Goal: Information Seeking & Learning: Learn about a topic

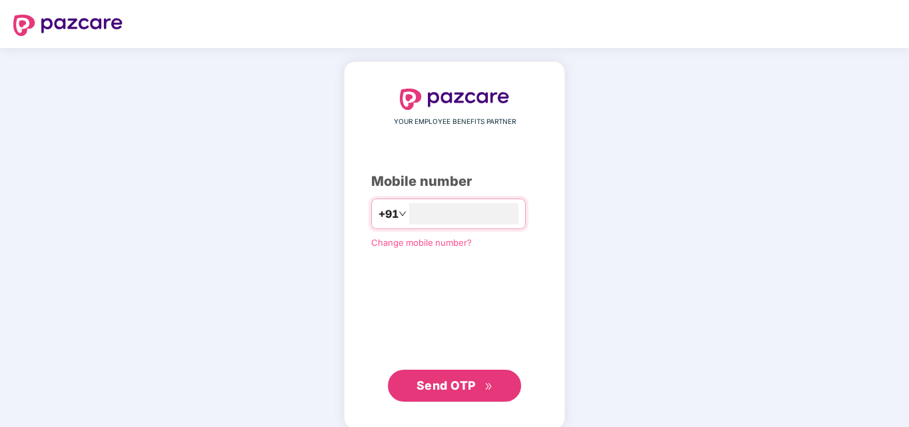
type input "**********"
click at [477, 385] on span "Send OTP" at bounding box center [455, 386] width 77 height 19
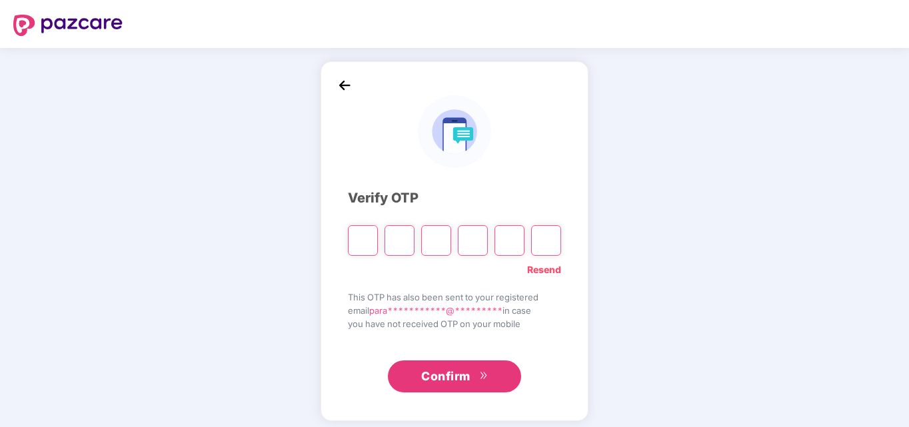
type input "*"
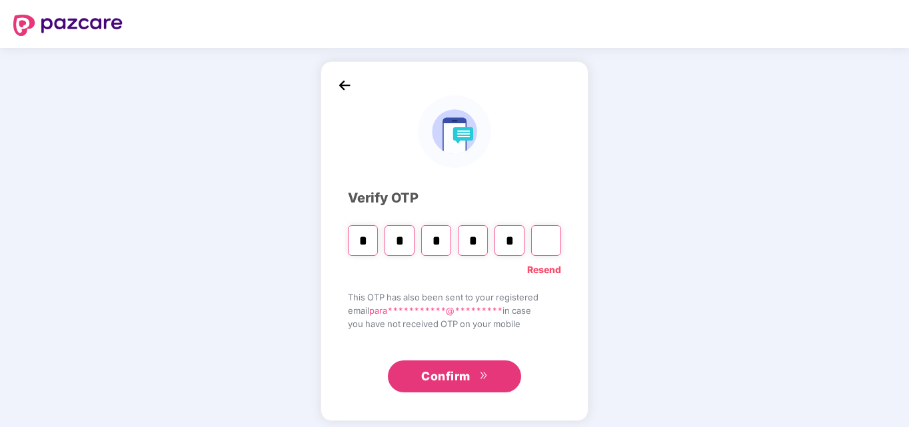
type input "*"
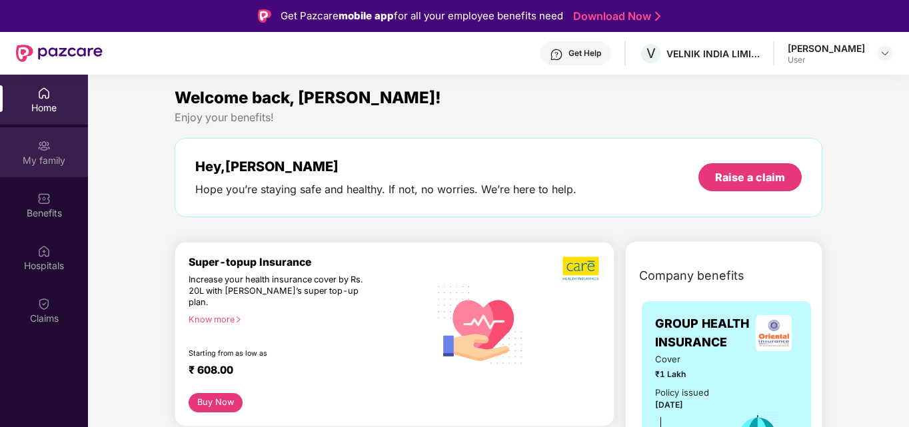
click at [59, 155] on div "My family" at bounding box center [44, 160] width 88 height 13
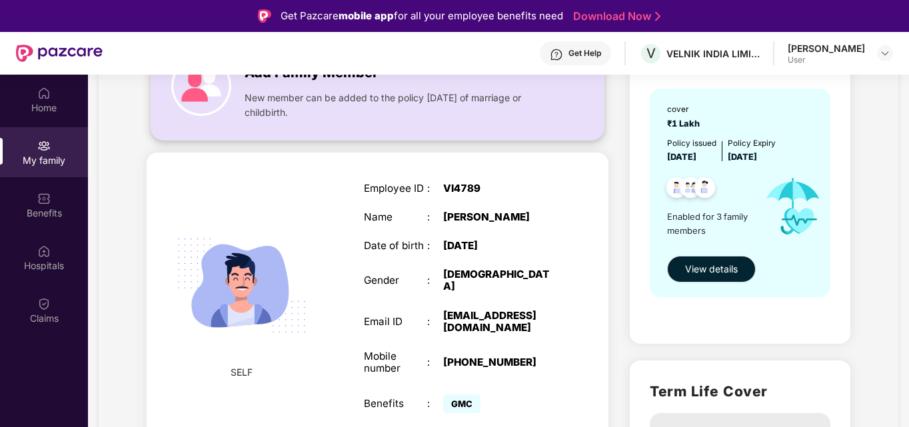
scroll to position [133, 0]
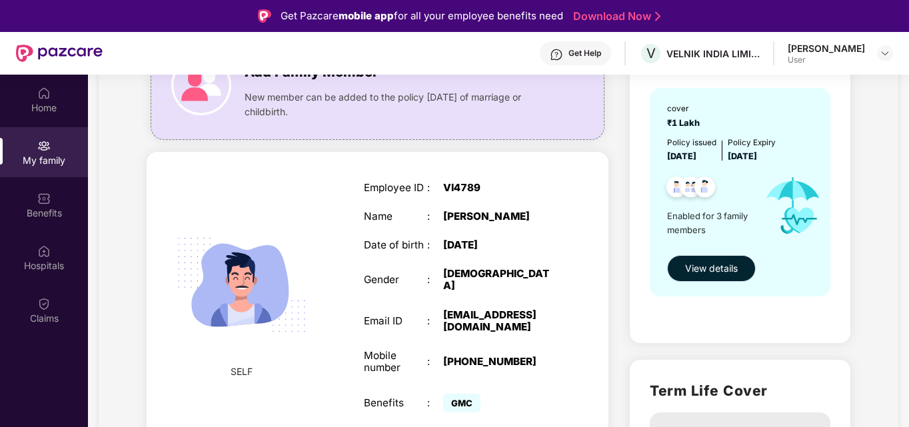
click at [699, 265] on span "View details" at bounding box center [711, 268] width 53 height 15
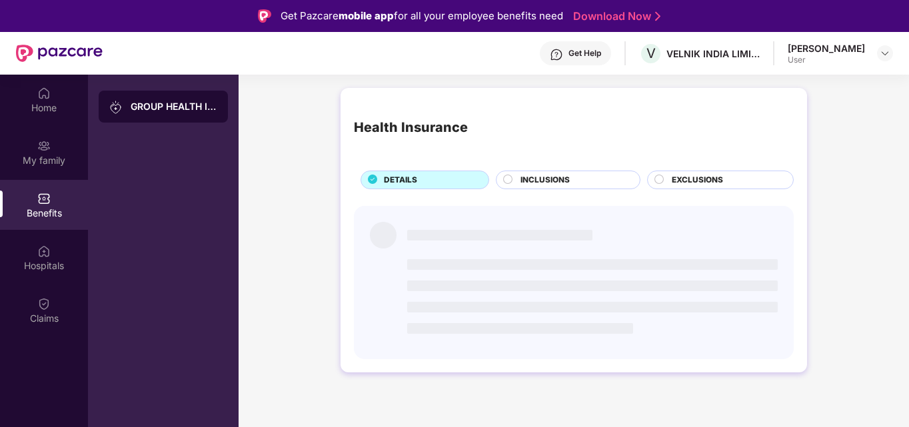
scroll to position [0, 0]
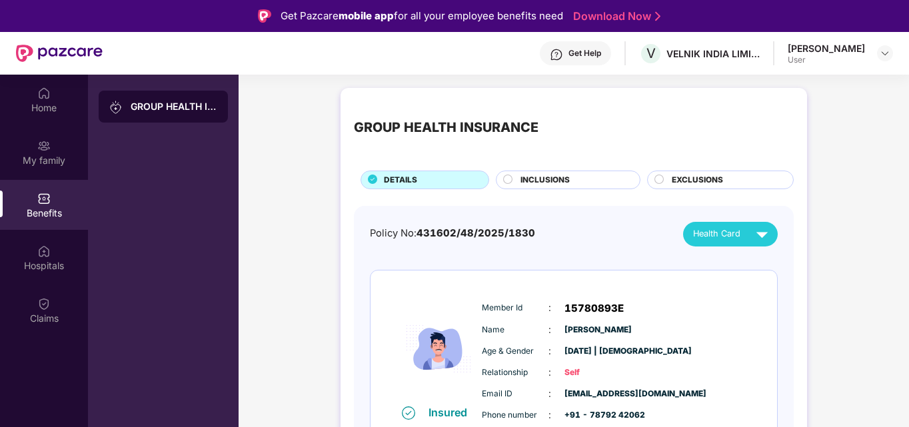
click at [591, 183] on div "INCLUSIONS" at bounding box center [573, 181] width 119 height 15
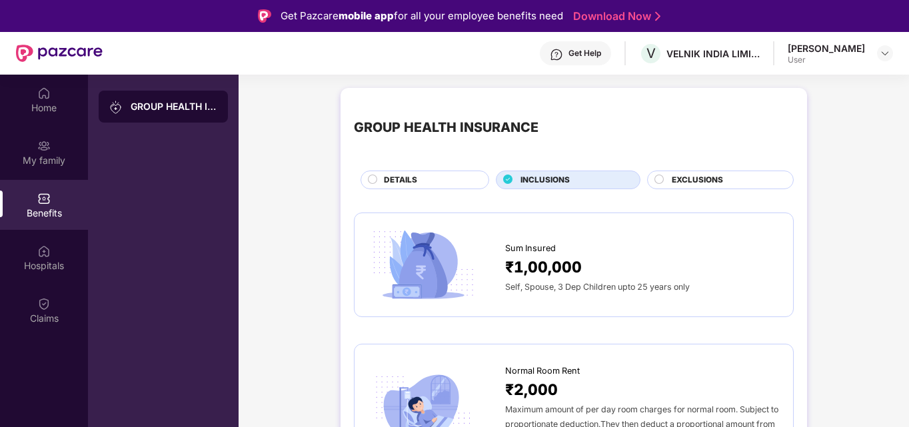
click at [706, 180] on span "EXCLUSIONS" at bounding box center [697, 180] width 51 height 13
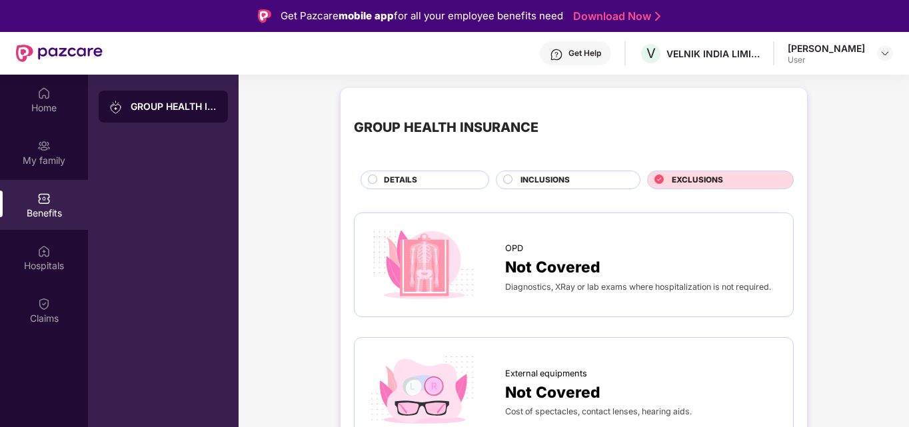
click at [425, 179] on div "DETAILS" at bounding box center [429, 181] width 105 height 15
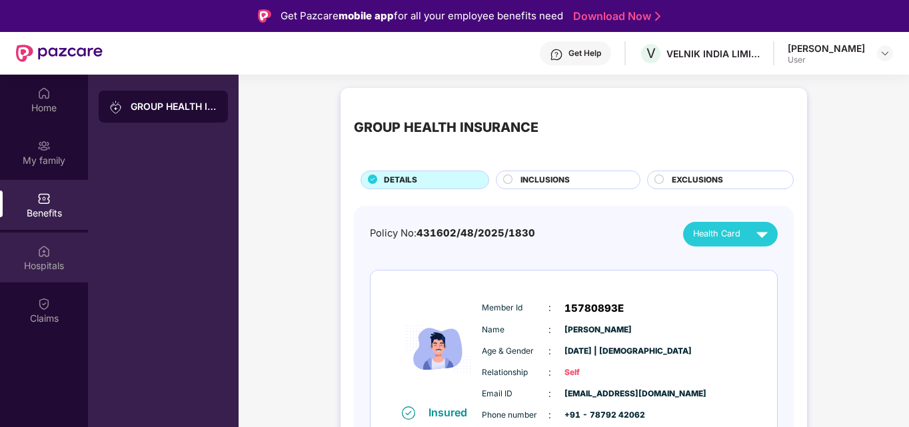
click at [51, 255] on div "Hospitals" at bounding box center [44, 258] width 88 height 50
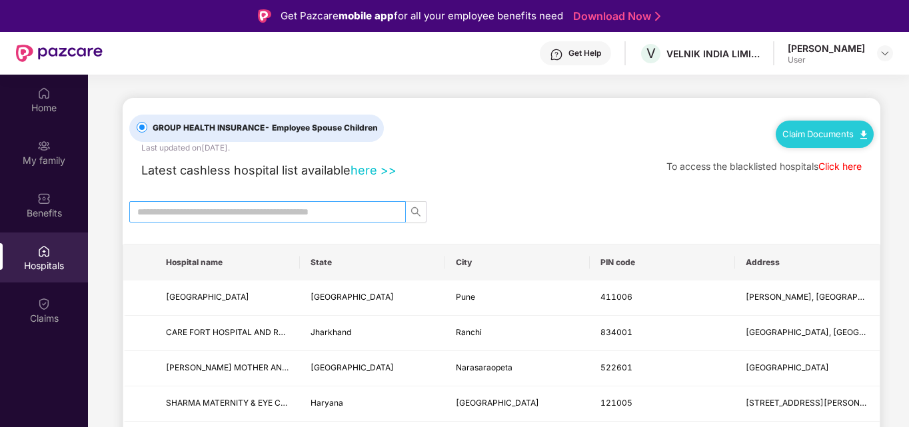
click at [280, 207] on input "text" at bounding box center [262, 212] width 250 height 15
type input "******"
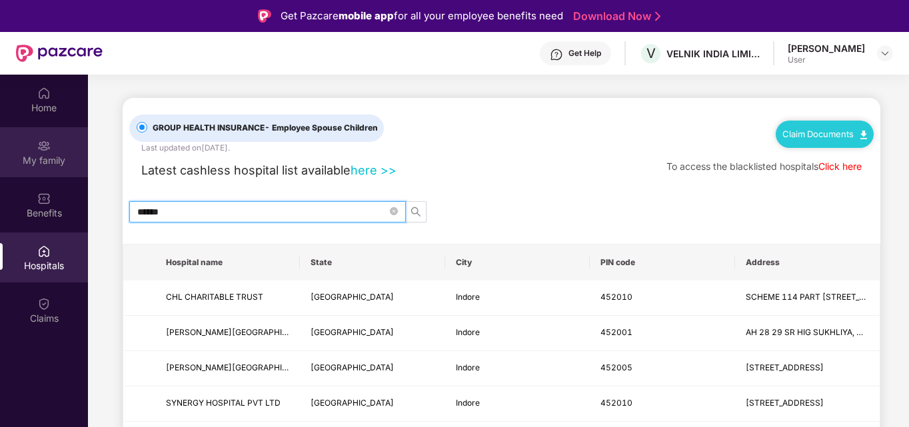
click at [41, 145] on img at bounding box center [43, 145] width 13 height 13
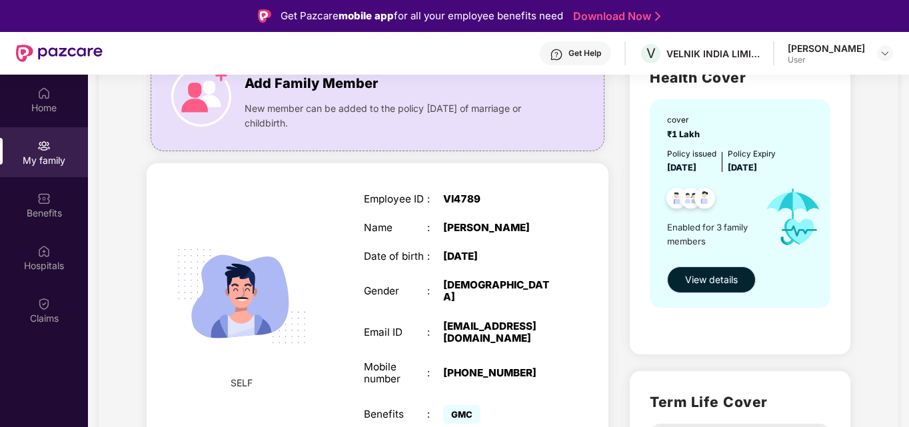
scroll to position [133, 0]
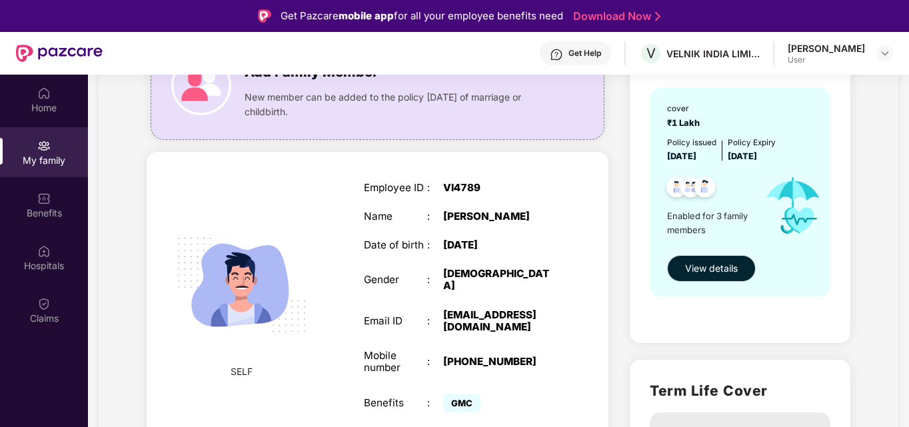
click at [733, 267] on span "View details" at bounding box center [711, 268] width 53 height 15
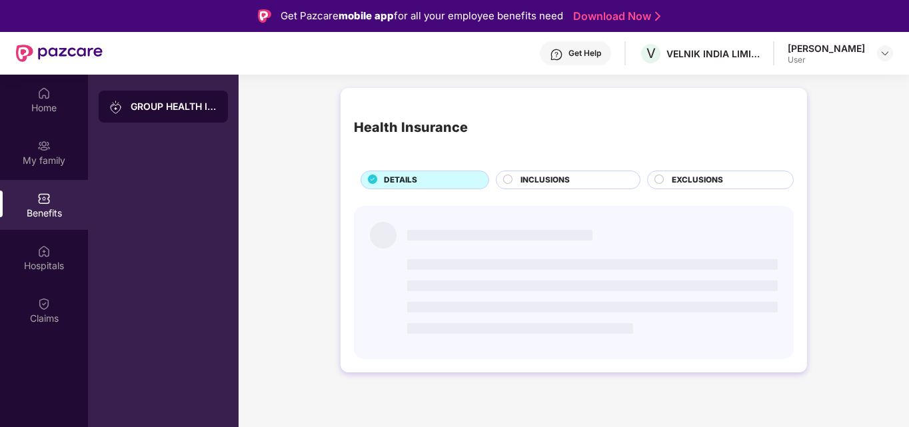
scroll to position [0, 0]
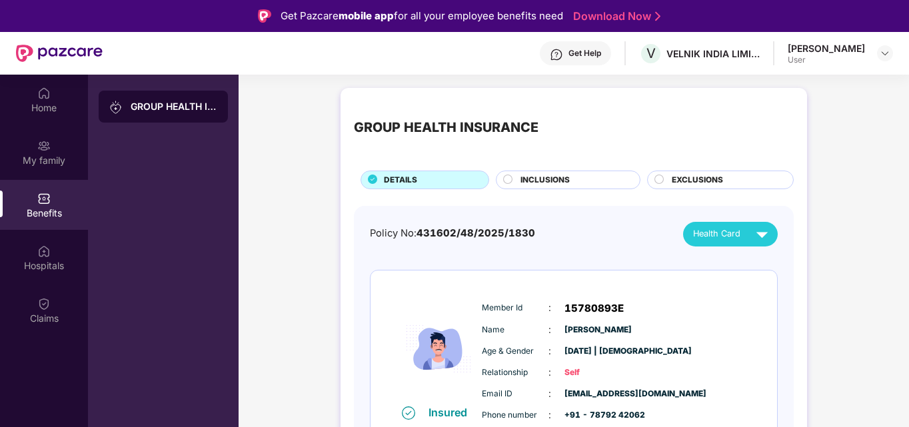
click at [592, 175] on div "INCLUSIONS" at bounding box center [573, 181] width 119 height 15
